Goal: Transaction & Acquisition: Purchase product/service

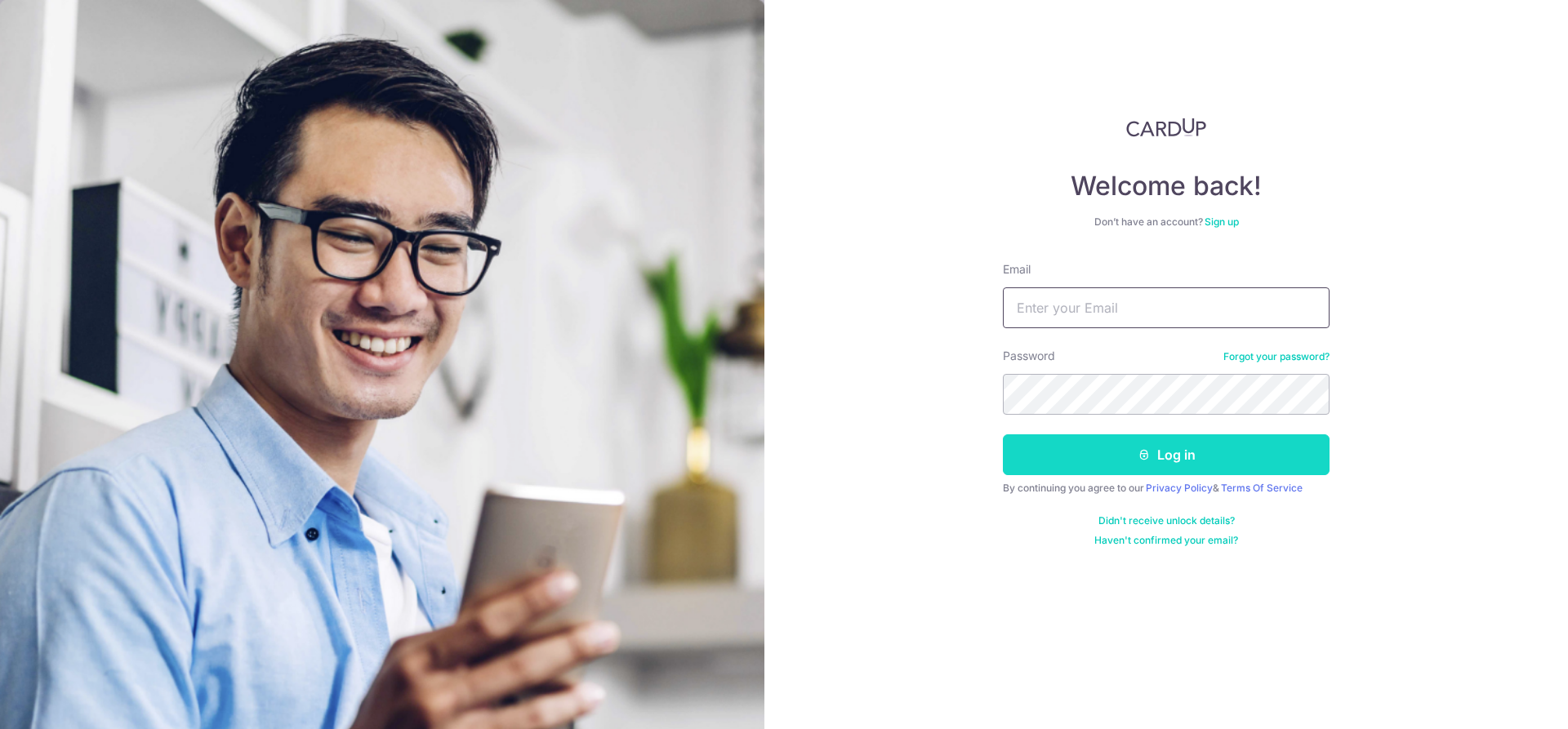
type input "[EMAIL_ADDRESS][DOMAIN_NAME]"
click at [1104, 456] on body "Welcome back! Don’t have an account? Sign up Email elise.lim1997@gmail.com Pass…" at bounding box center [784, 364] width 1568 height 729
click at [1140, 450] on icon "submit" at bounding box center [1144, 455] width 13 height 13
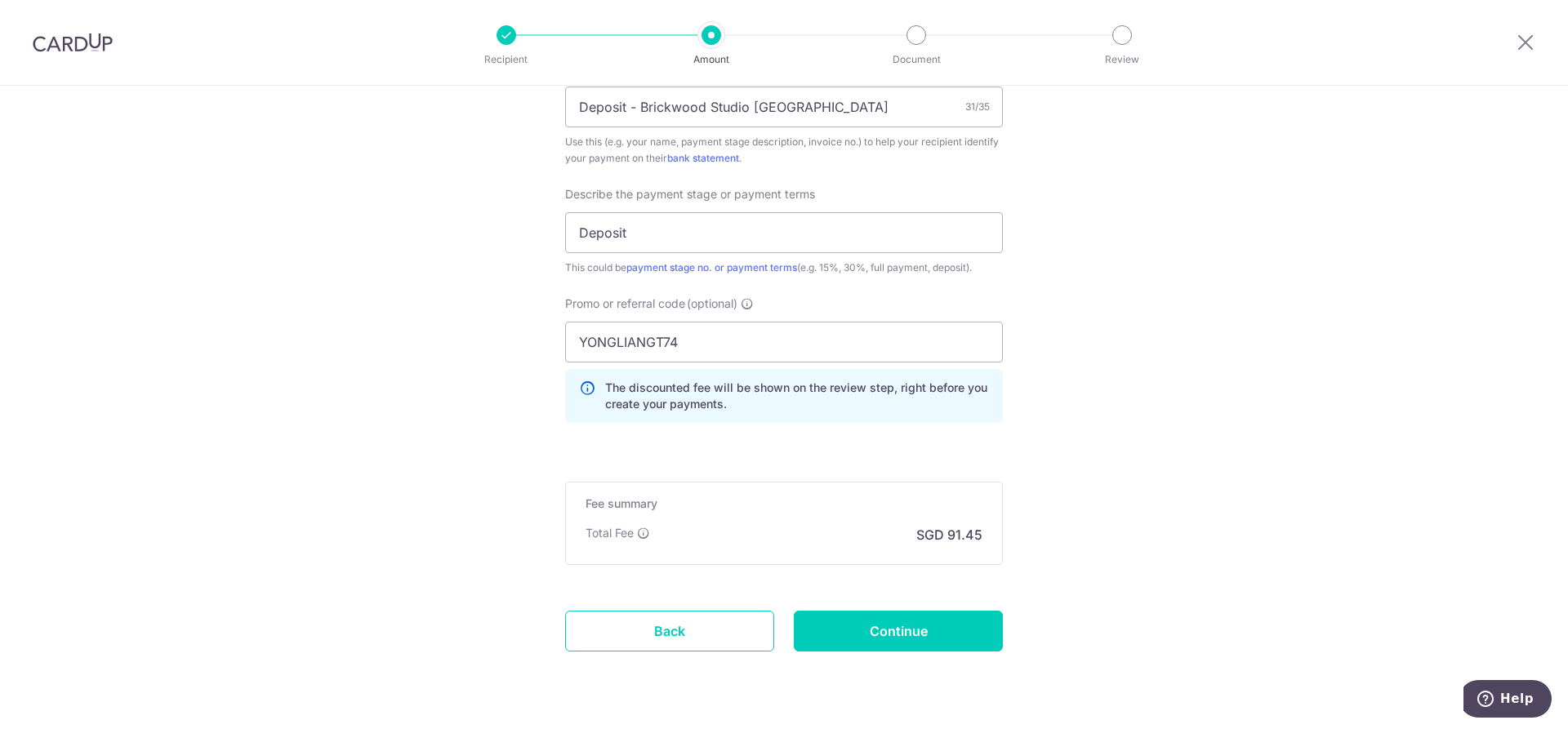
scroll to position [1083, 0]
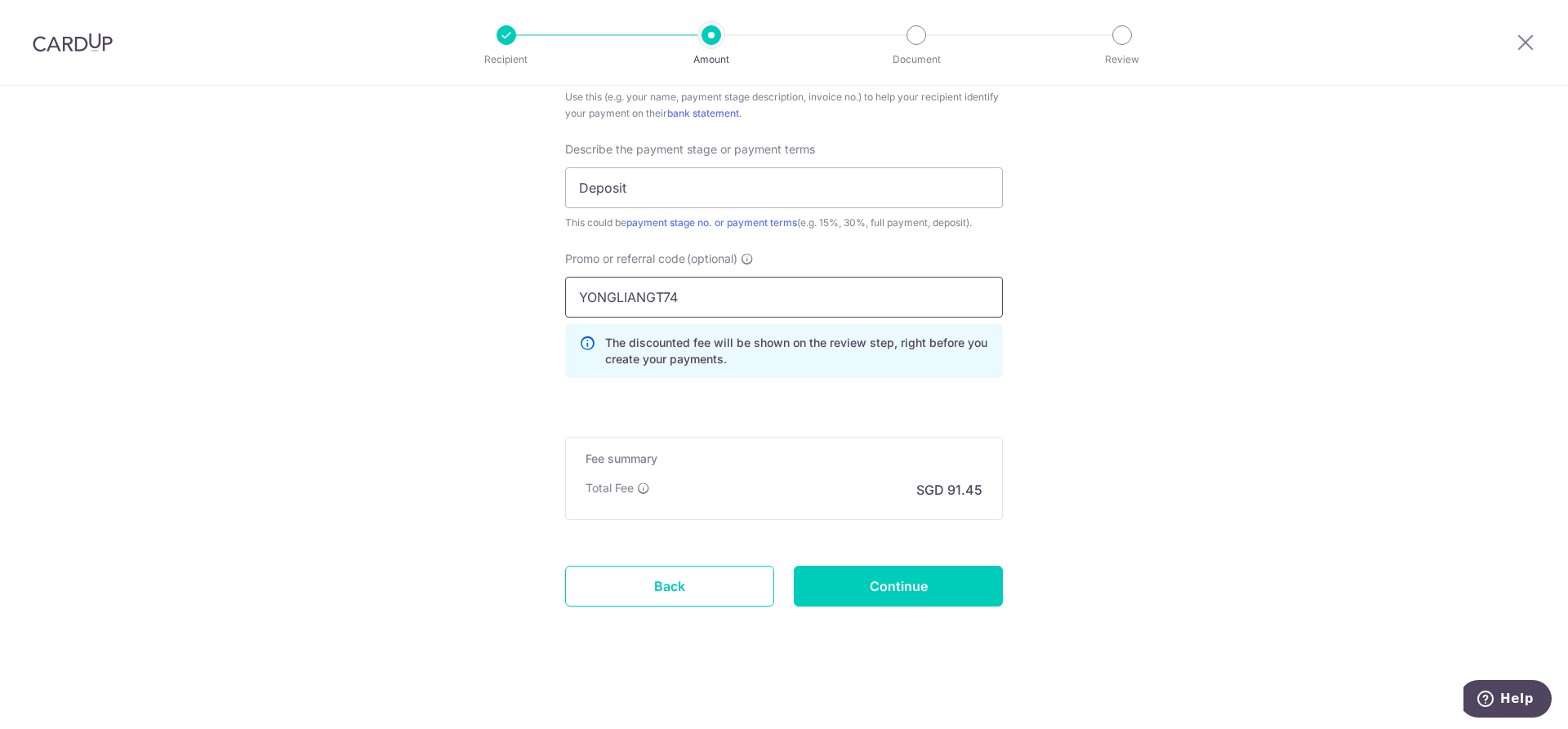
drag, startPoint x: 706, startPoint y: 290, endPoint x: 514, endPoint y: 283, distance: 192.1
type input "MILELION"
click at [852, 578] on input "Continue" at bounding box center [898, 586] width 209 height 41
type input "Update Schedule"
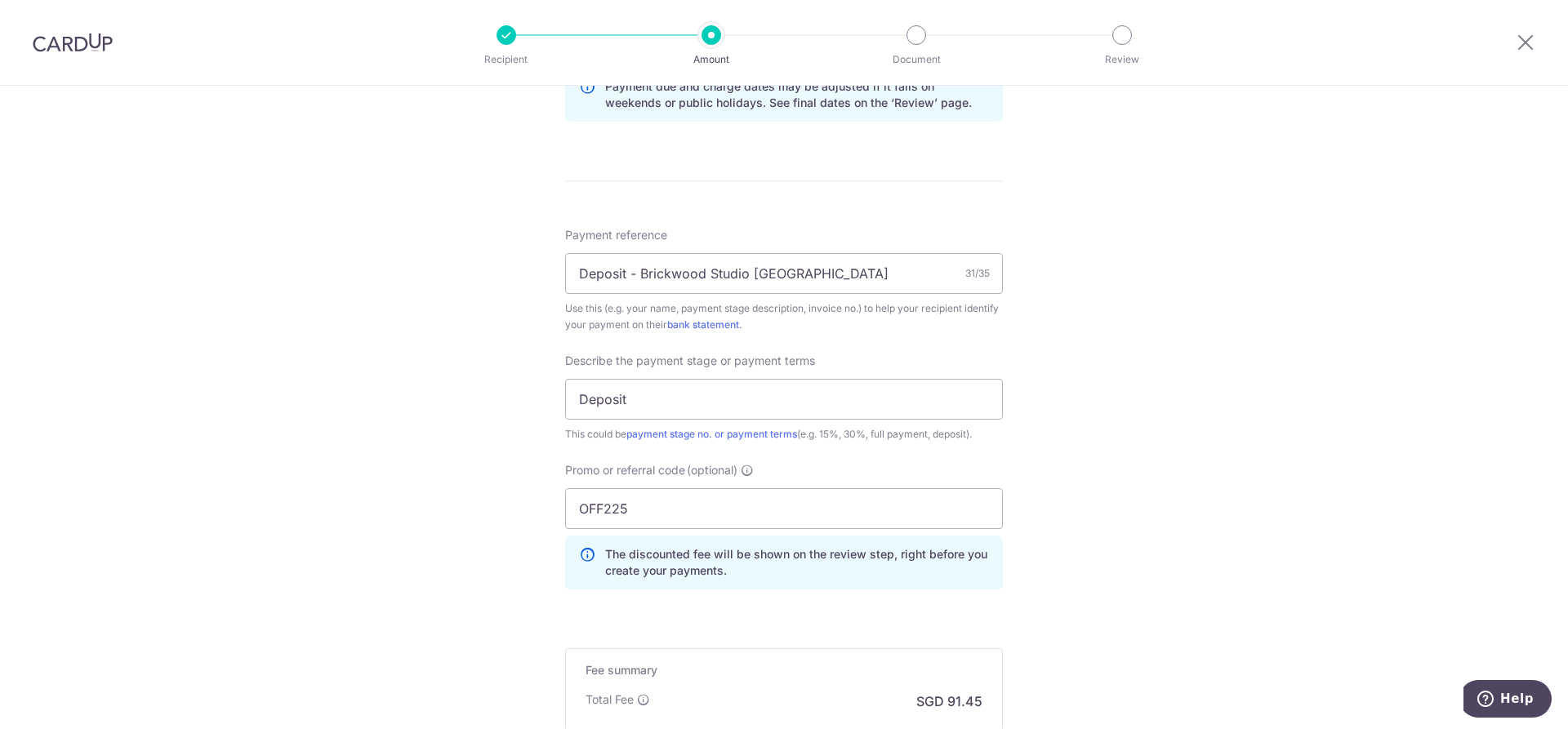
scroll to position [873, 0]
drag, startPoint x: 677, startPoint y: 498, endPoint x: 503, endPoint y: 488, distance: 174.3
drag, startPoint x: 503, startPoint y: 488, endPoint x: 636, endPoint y: 512, distance: 135.1
click at [636, 512] on input "OFF225" at bounding box center [784, 508] width 438 height 41
type input "O"
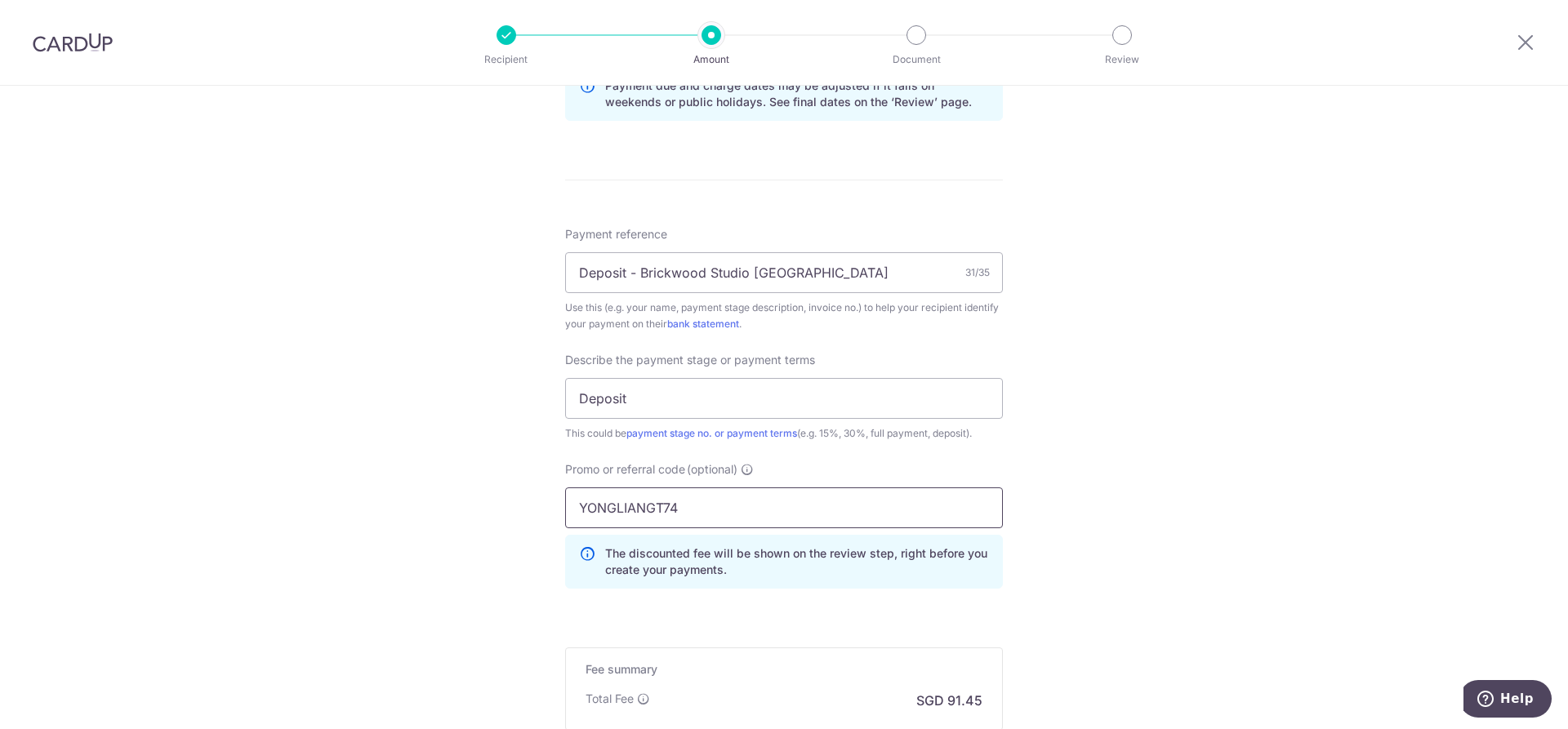
scroll to position [1083, 0]
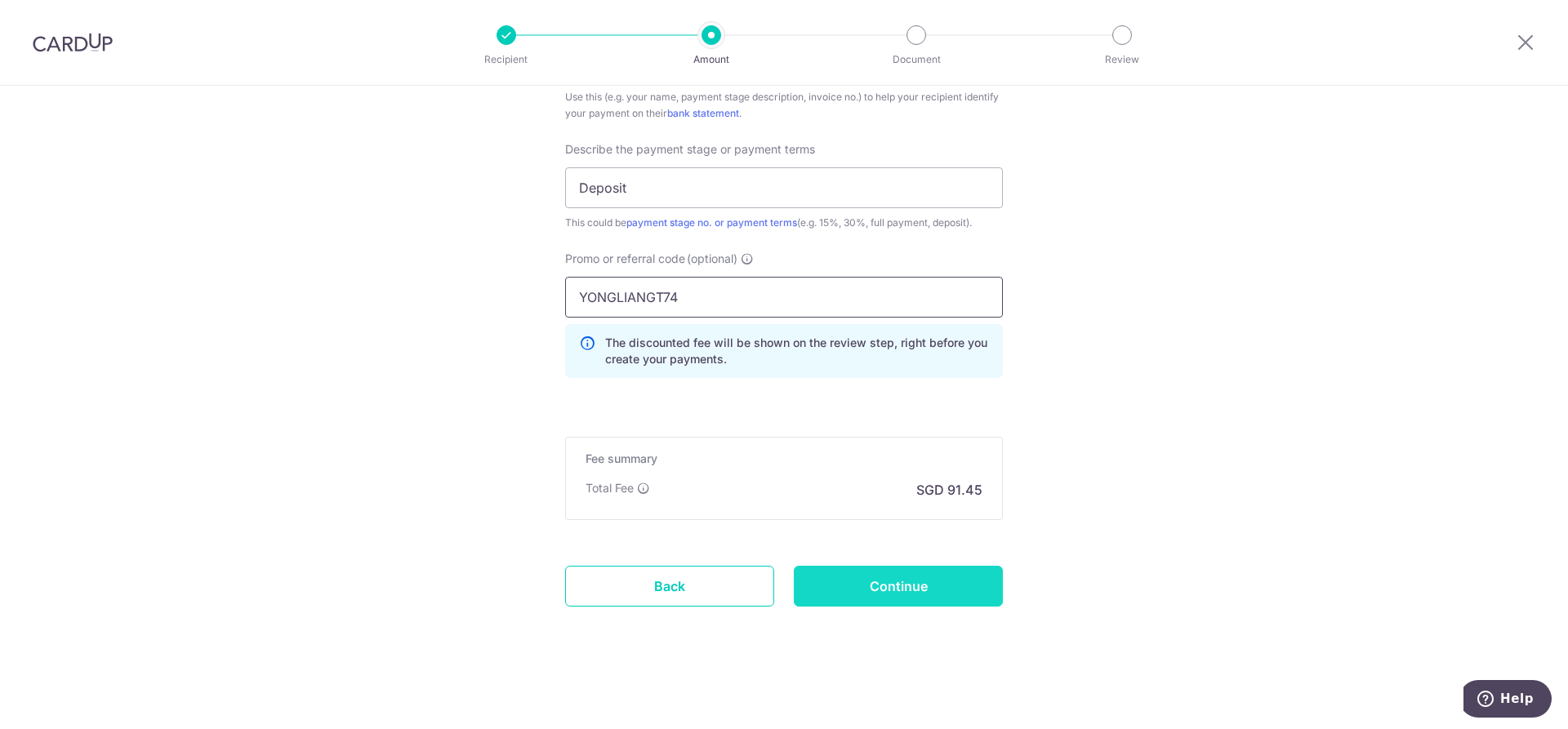
type input "YONGLIANGT74"
click at [881, 571] on input "Continue" at bounding box center [898, 586] width 209 height 41
type input "Update Schedule"
